Goal: Task Accomplishment & Management: Use online tool/utility

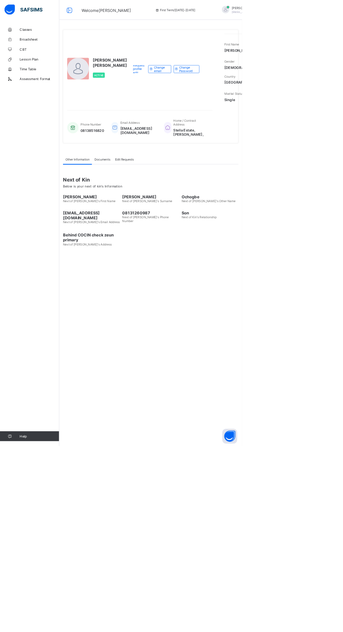
click at [65, 69] on span "CBT" at bounding box center [56, 70] width 56 height 6
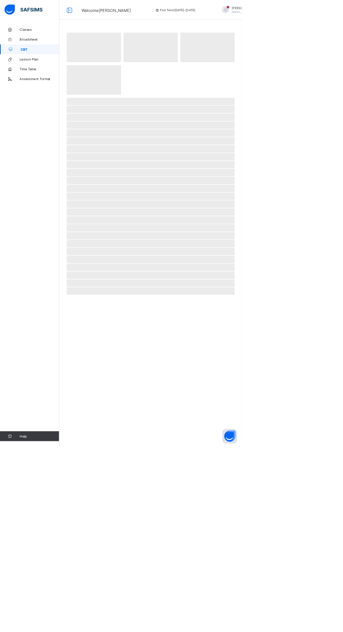
click at [60, 80] on link "Lesson Plan" at bounding box center [42, 84] width 84 height 14
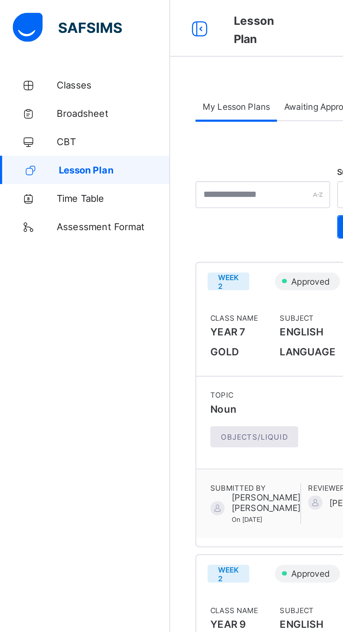
click at [33, 37] on link "Classes" at bounding box center [42, 42] width 84 height 14
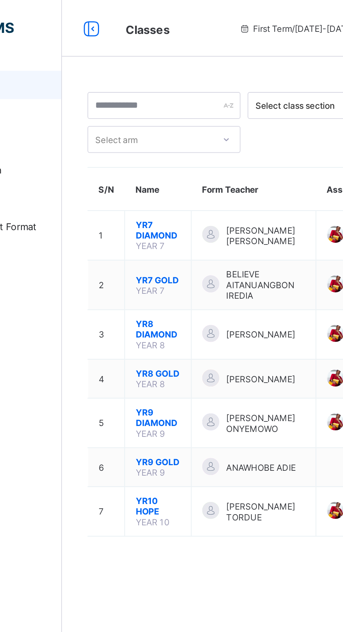
click at [141, 210] on span "YR9 DIAMOND" at bounding box center [131, 206] width 22 height 10
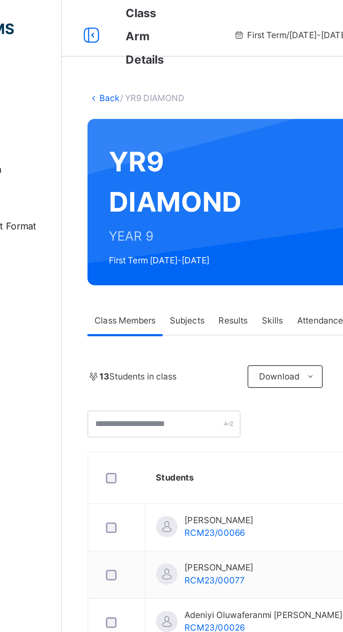
click at [219, 153] on div "Attendance" at bounding box center [211, 158] width 30 height 14
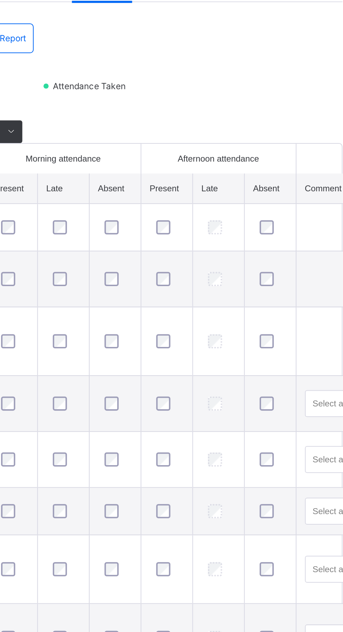
click at [249, 371] on div at bounding box center [243, 364] width 17 height 15
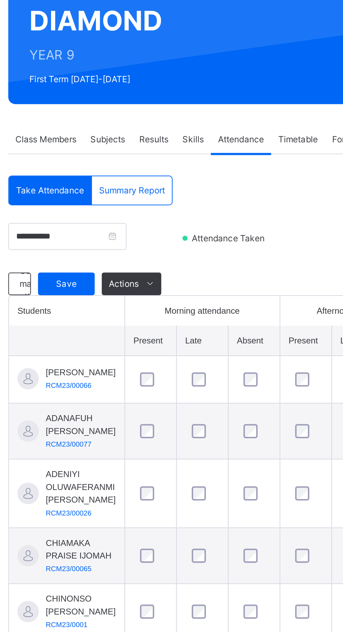
click at [128, 230] on span "Save" at bounding box center [124, 230] width 17 height 6
